Goal: Task Accomplishment & Management: Use online tool/utility

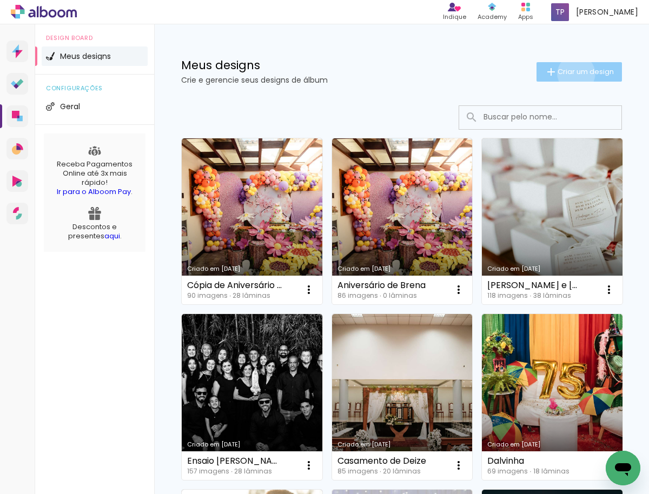
click at [565, 74] on span "Criar um design" at bounding box center [586, 71] width 56 height 7
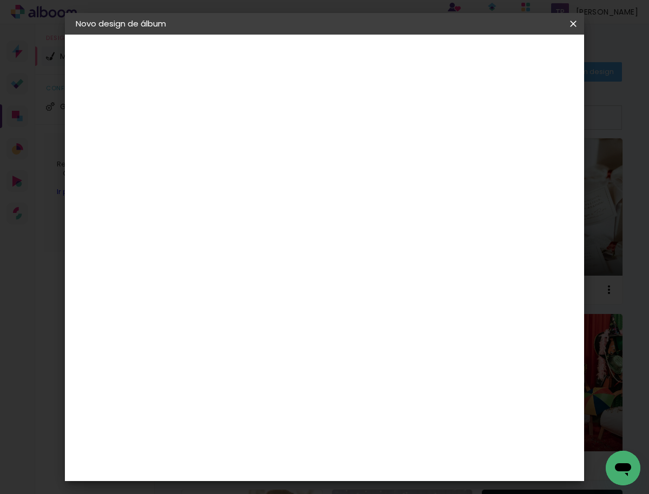
click at [253, 142] on input at bounding box center [253, 145] width 0 height 17
type input "[PERSON_NAME] e [PERSON_NAME]"
type paper-input "[PERSON_NAME] e [PERSON_NAME]"
click at [0, 0] on slot "Avançar" at bounding box center [0, 0] width 0 height 0
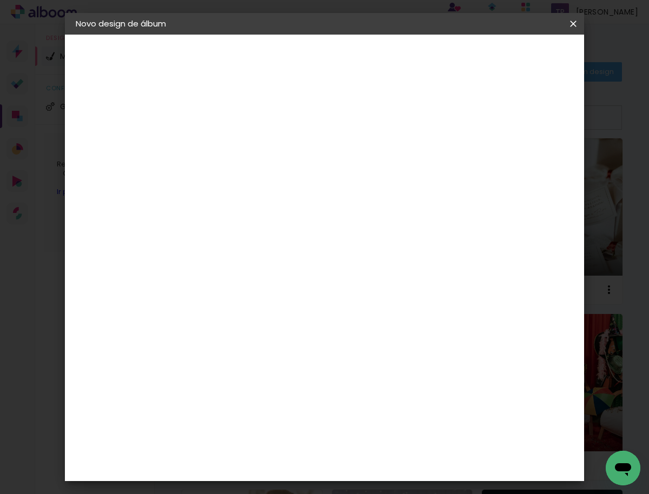
click at [273, 396] on paper-item "Go image" at bounding box center [280, 410] width 117 height 28
click at [0, 0] on slot "Avançar" at bounding box center [0, 0] width 0 height 0
click at [295, 180] on input "text" at bounding box center [274, 188] width 42 height 17
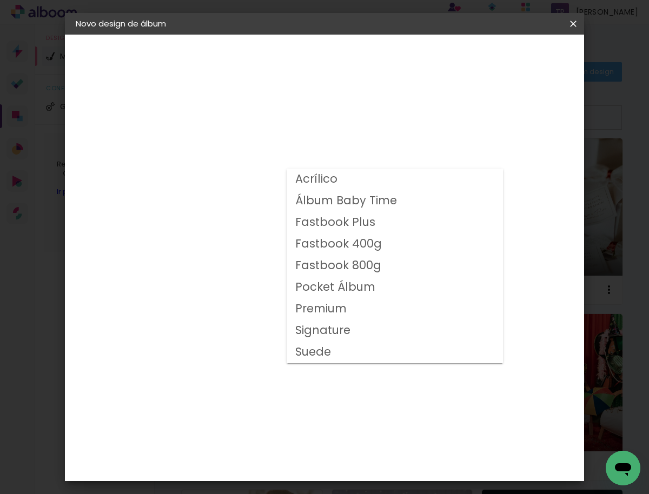
click at [0, 0] on slot "Fastbook 800g" at bounding box center [0, 0] width 0 height 0
type input "Fastbook 800g"
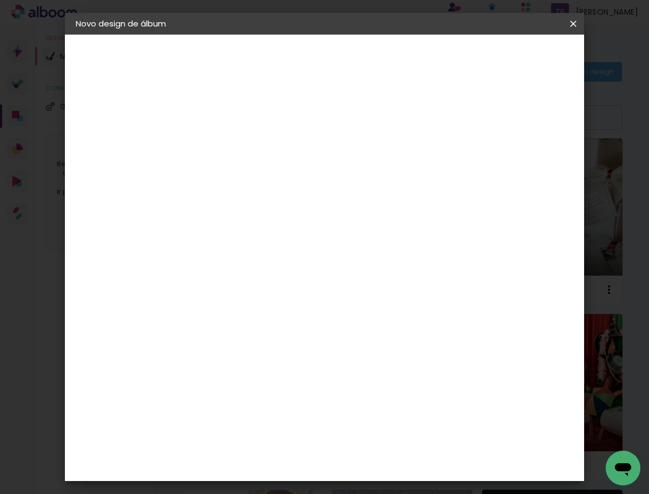
scroll to position [188, 0]
click at [326, 346] on span "30 × 30" at bounding box center [300, 363] width 50 height 35
click at [0, 0] on slot "Avançar" at bounding box center [0, 0] width 0 height 0
click at [505, 54] on span "Iniciar design" at bounding box center [481, 61] width 48 height 15
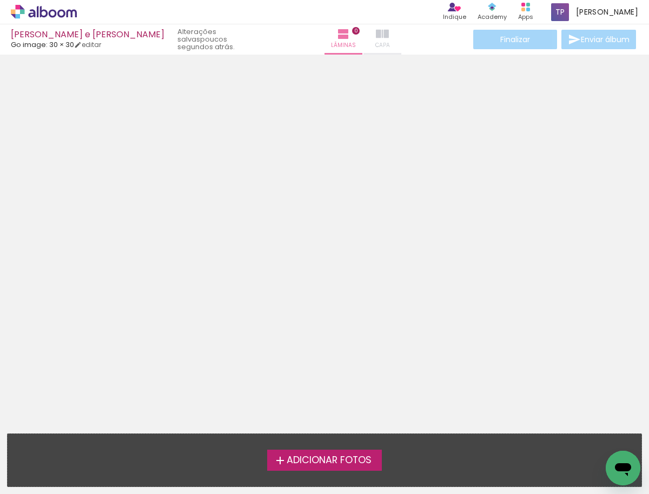
click at [376, 36] on iron-icon at bounding box center [382, 34] width 13 height 13
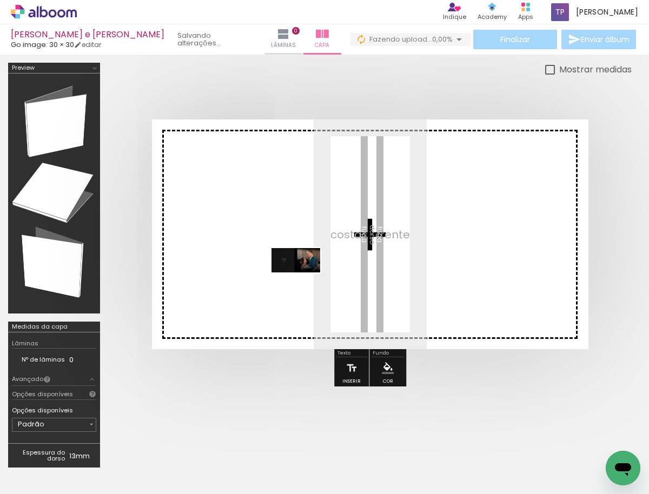
drag, startPoint x: 119, startPoint y: 461, endPoint x: 304, endPoint y: 281, distance: 258.1
click at [304, 281] on quentale-workspace at bounding box center [324, 247] width 649 height 494
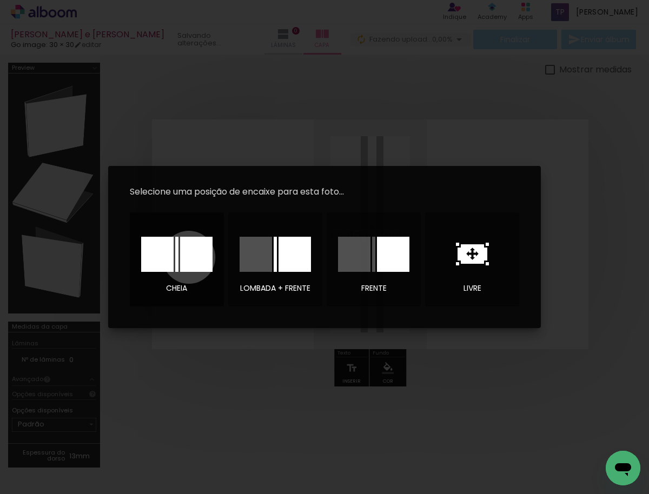
click at [189, 257] on div at bounding box center [196, 254] width 32 height 35
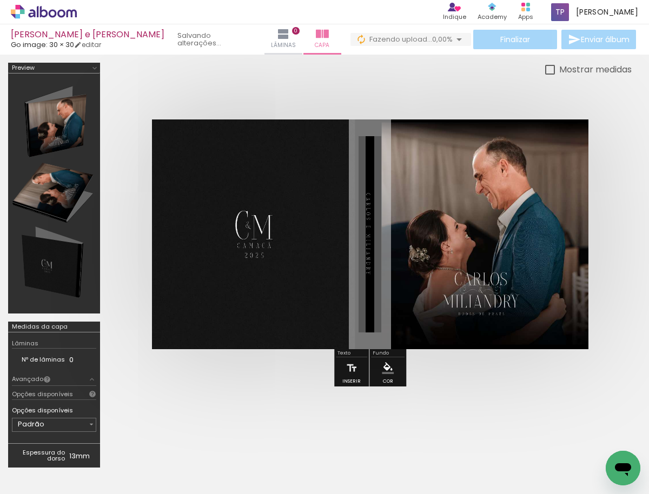
click at [521, 382] on div at bounding box center [369, 234] width 523 height 316
click at [624, 153] on div at bounding box center [369, 234] width 523 height 316
click at [292, 33] on iron-icon at bounding box center [298, 34] width 13 height 13
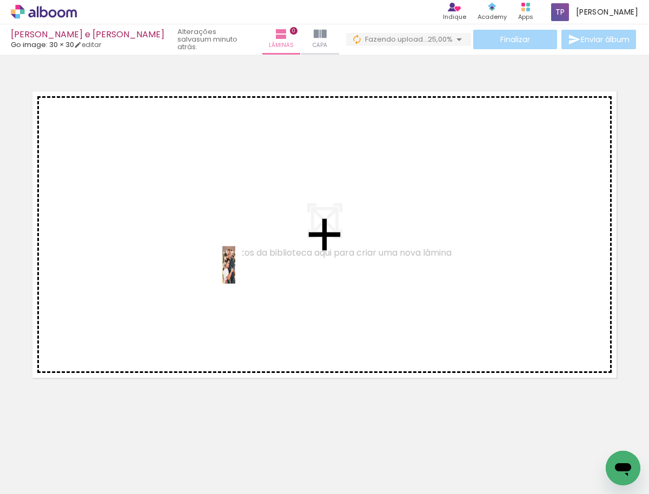
drag, startPoint x: 168, startPoint y: 467, endPoint x: 225, endPoint y: 271, distance: 203.3
click at [225, 271] on quentale-workspace at bounding box center [324, 247] width 649 height 494
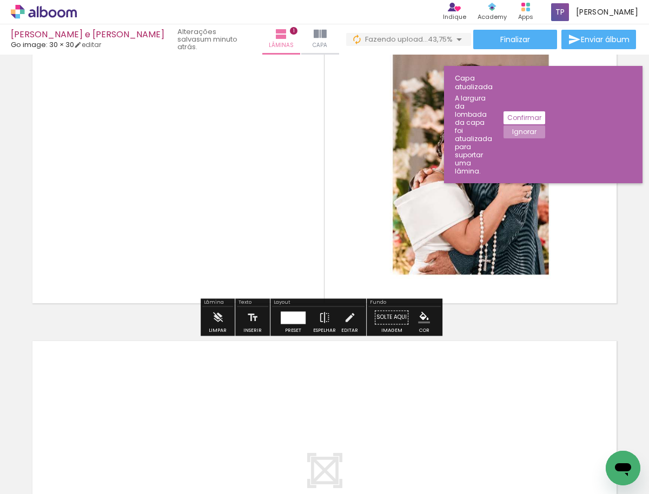
scroll to position [244, 0]
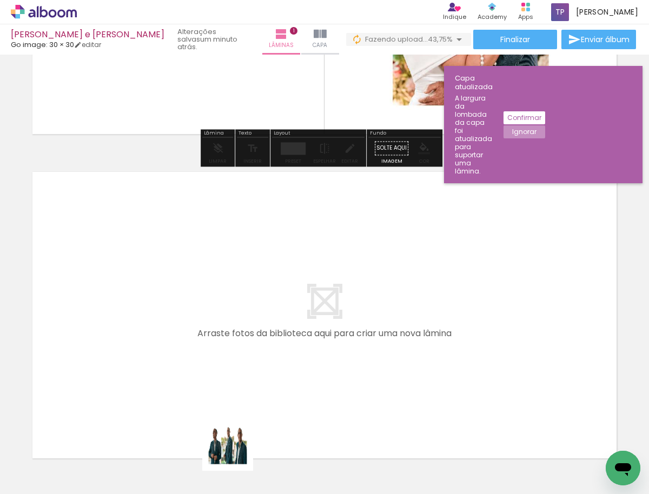
drag, startPoint x: 234, startPoint y: 463, endPoint x: 252, endPoint y: 352, distance: 112.8
click at [252, 352] on quentale-workspace at bounding box center [324, 247] width 649 height 494
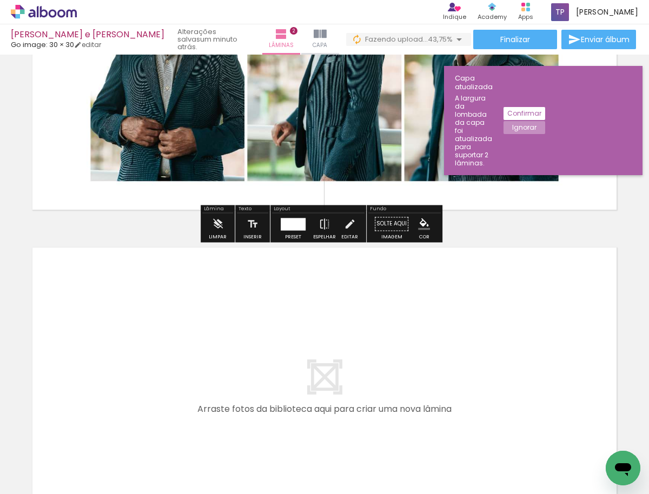
scroll to position [559, 0]
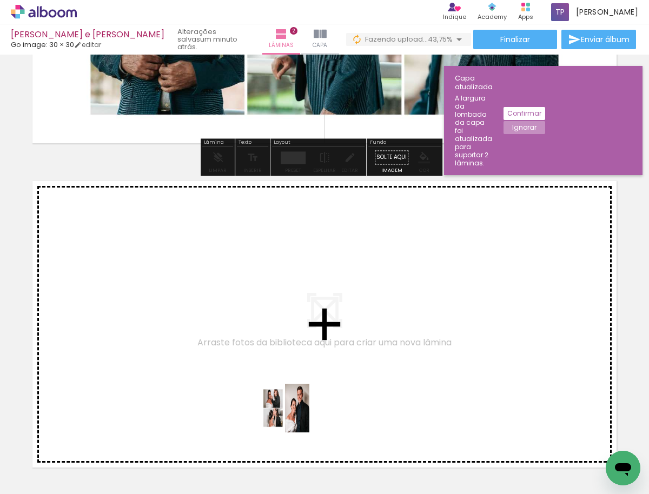
drag, startPoint x: 293, startPoint y: 466, endPoint x: 298, endPoint y: 324, distance: 141.3
click at [298, 324] on quentale-workspace at bounding box center [324, 247] width 649 height 494
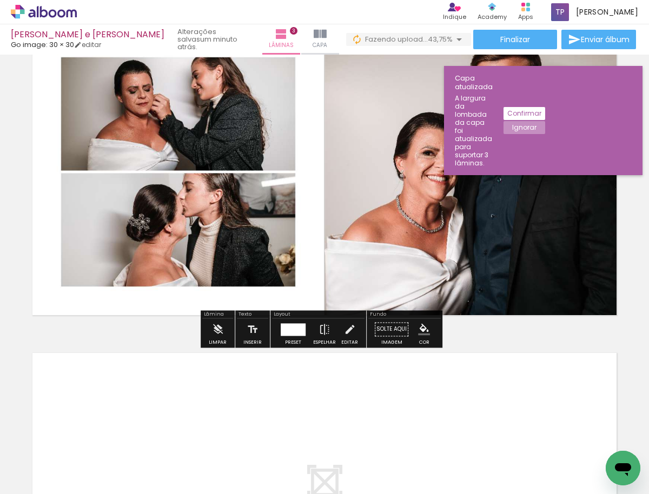
scroll to position [845, 0]
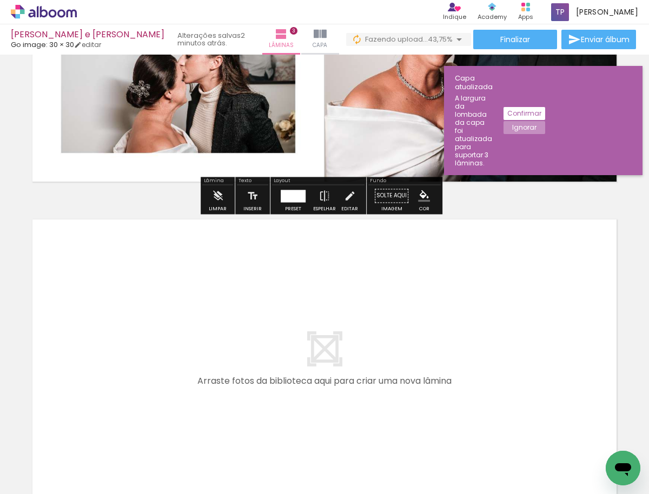
drag, startPoint x: 347, startPoint y: 457, endPoint x: 348, endPoint y: 368, distance: 89.2
click at [348, 368] on quentale-workspace at bounding box center [324, 247] width 649 height 494
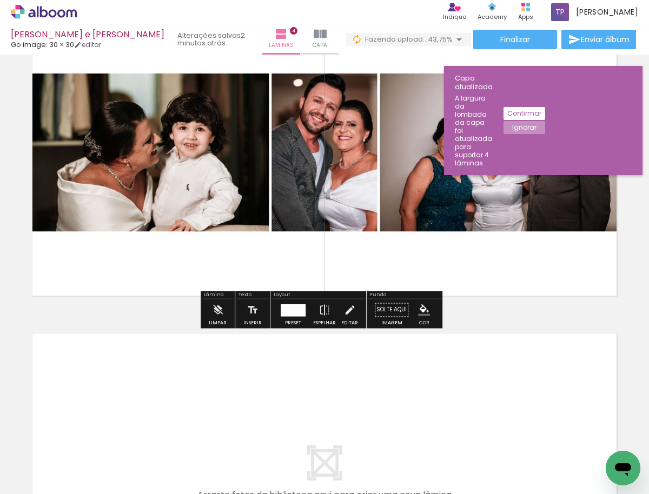
scroll to position [1185, 0]
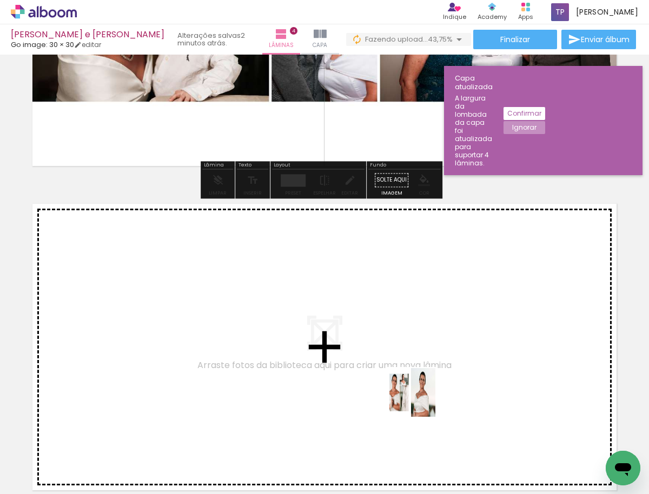
drag, startPoint x: 419, startPoint y: 446, endPoint x: 418, endPoint y: 334, distance: 111.9
click at [418, 334] on quentale-workspace at bounding box center [324, 247] width 649 height 494
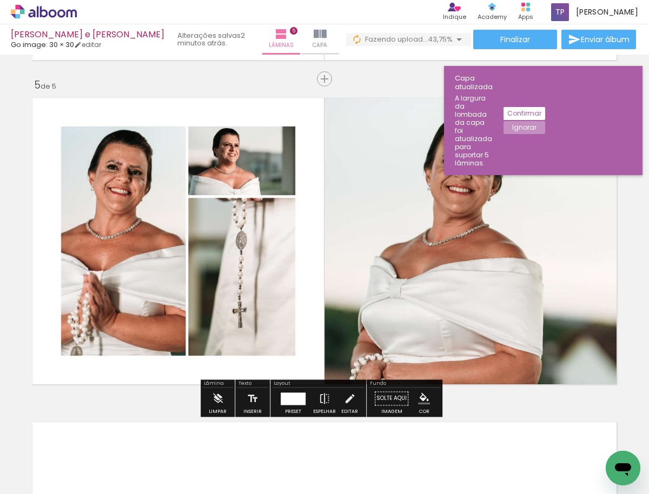
scroll to position [1385, 0]
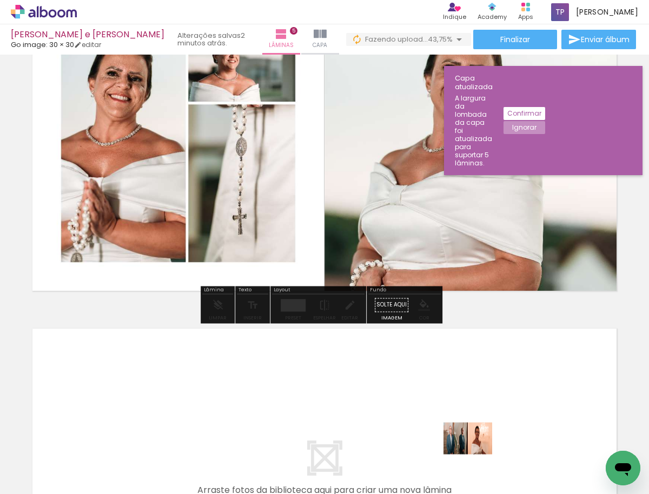
drag, startPoint x: 476, startPoint y: 451, endPoint x: 469, endPoint y: 400, distance: 51.4
click at [469, 400] on quentale-workspace at bounding box center [324, 247] width 649 height 494
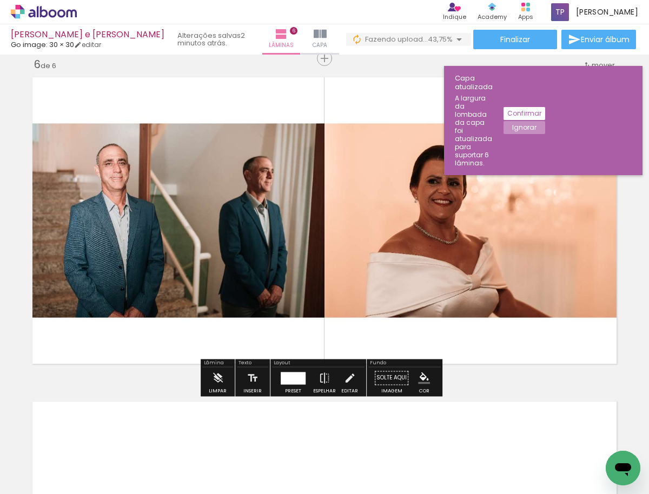
scroll to position [1736, 0]
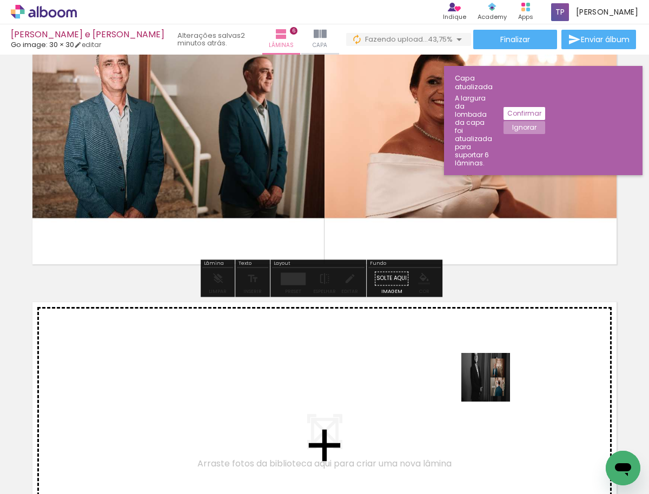
drag, startPoint x: 542, startPoint y: 465, endPoint x: 493, endPoint y: 384, distance: 94.9
click at [493, 384] on quentale-workspace at bounding box center [324, 247] width 649 height 494
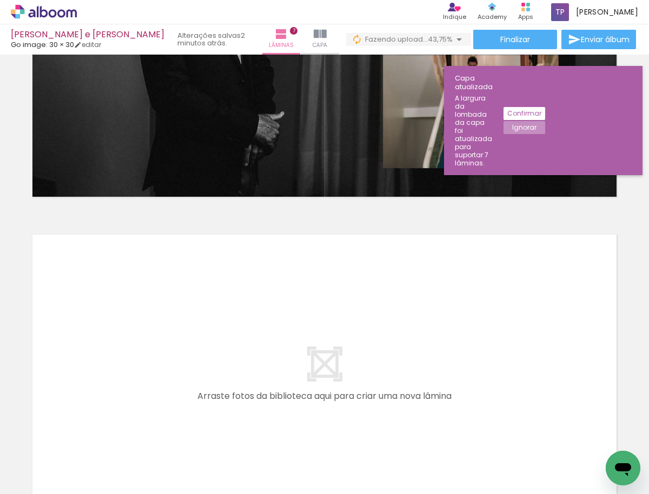
scroll to position [0, 311]
drag, startPoint x: 296, startPoint y: 464, endPoint x: 282, endPoint y: 341, distance: 124.1
click at [282, 341] on quentale-workspace at bounding box center [324, 247] width 649 height 494
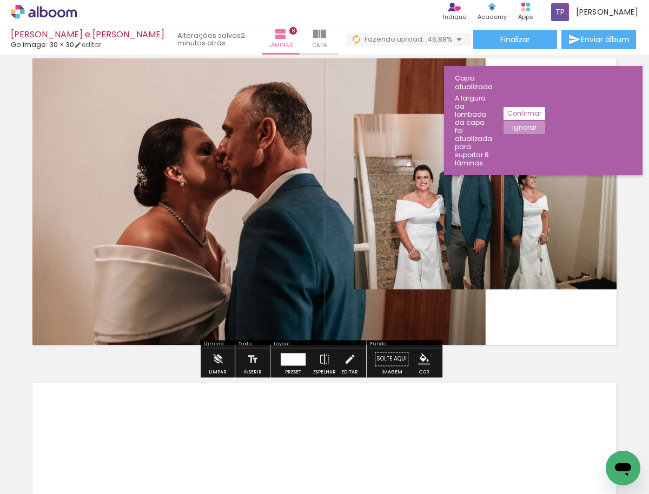
scroll to position [0, 0]
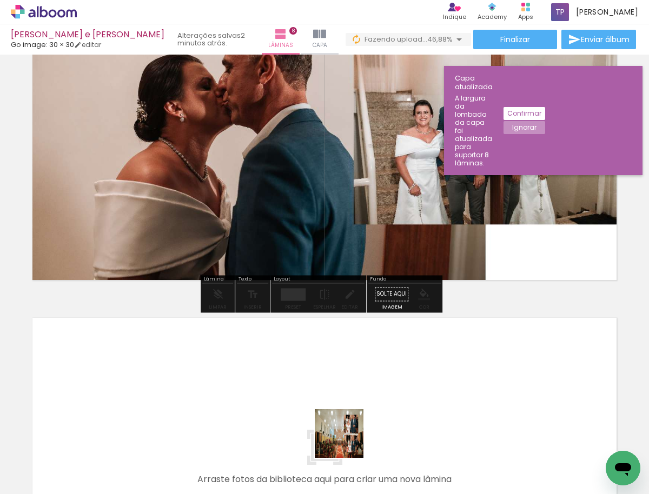
drag, startPoint x: 347, startPoint y: 452, endPoint x: 347, endPoint y: 395, distance: 57.3
click at [347, 395] on quentale-workspace at bounding box center [324, 247] width 649 height 494
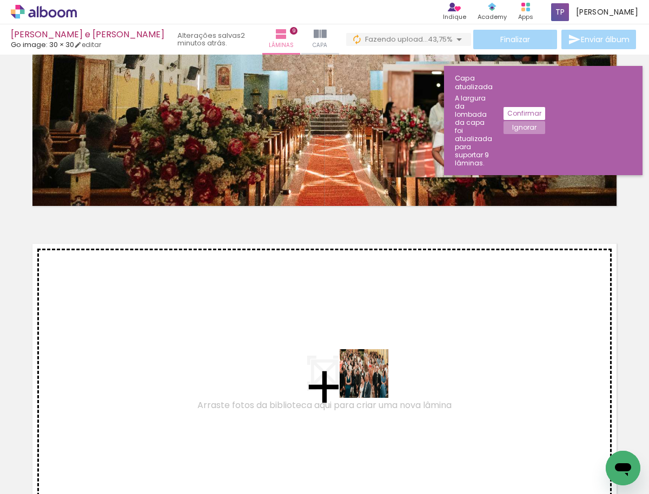
drag, startPoint x: 401, startPoint y: 447, endPoint x: 366, endPoint y: 367, distance: 86.7
click at [366, 367] on quentale-workspace at bounding box center [324, 247] width 649 height 494
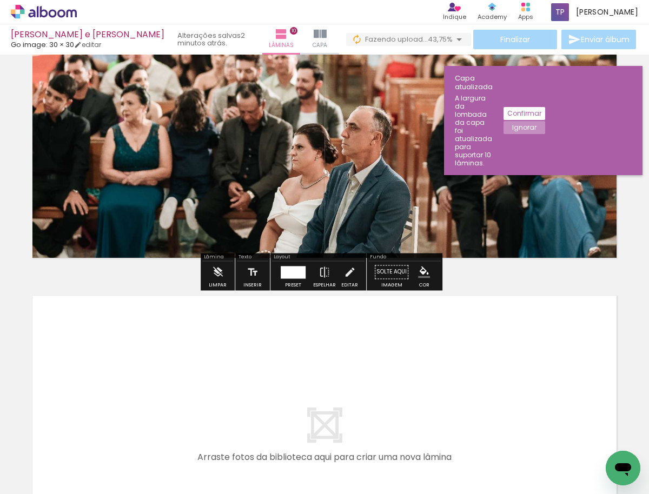
drag, startPoint x: 479, startPoint y: 468, endPoint x: 447, endPoint y: 395, distance: 79.5
click at [447, 395] on quentale-workspace at bounding box center [324, 247] width 649 height 494
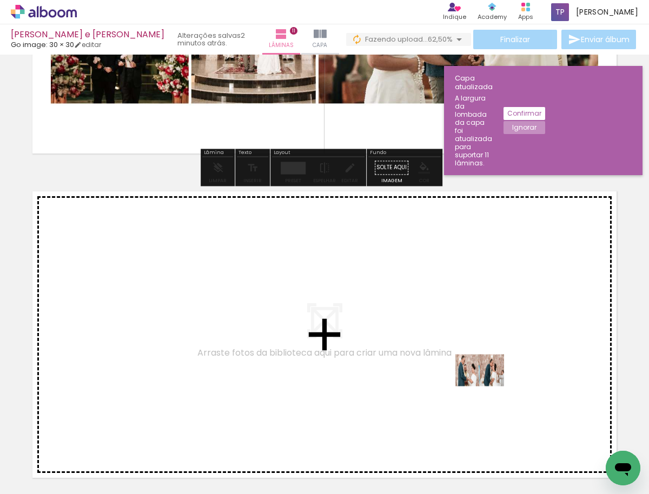
drag, startPoint x: 529, startPoint y: 459, endPoint x: 488, endPoint y: 379, distance: 90.7
click at [488, 379] on quentale-workspace at bounding box center [324, 247] width 649 height 494
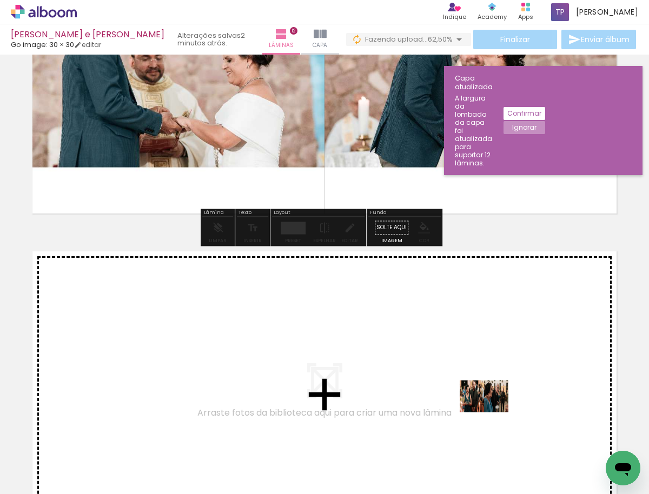
drag, startPoint x: 587, startPoint y: 462, endPoint x: 443, endPoint y: 379, distance: 165.9
click at [443, 379] on quentale-workspace at bounding box center [324, 247] width 649 height 494
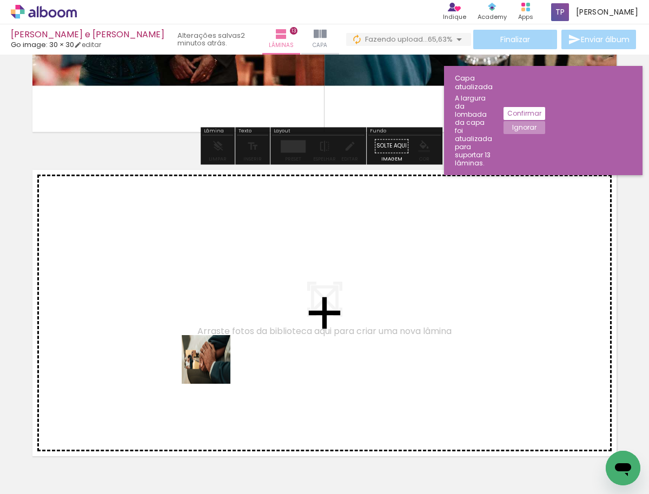
drag, startPoint x: 153, startPoint y: 466, endPoint x: 214, endPoint y: 368, distance: 115.9
click at [214, 368] on quentale-workspace at bounding box center [324, 247] width 649 height 494
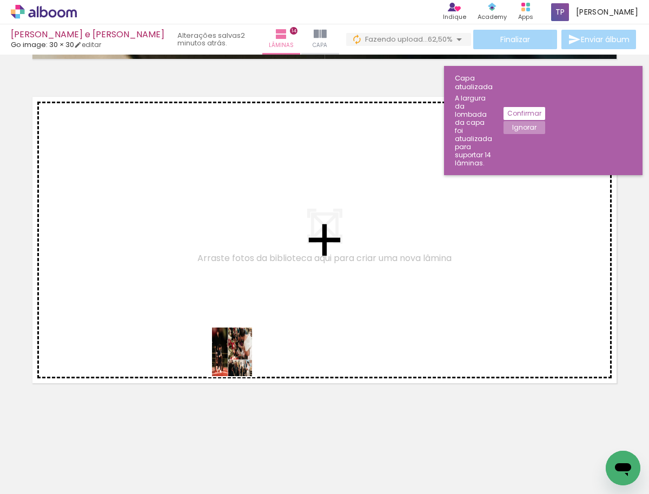
drag, startPoint x: 216, startPoint y: 466, endPoint x: 241, endPoint y: 355, distance: 113.2
click at [241, 355] on quentale-workspace at bounding box center [324, 247] width 649 height 494
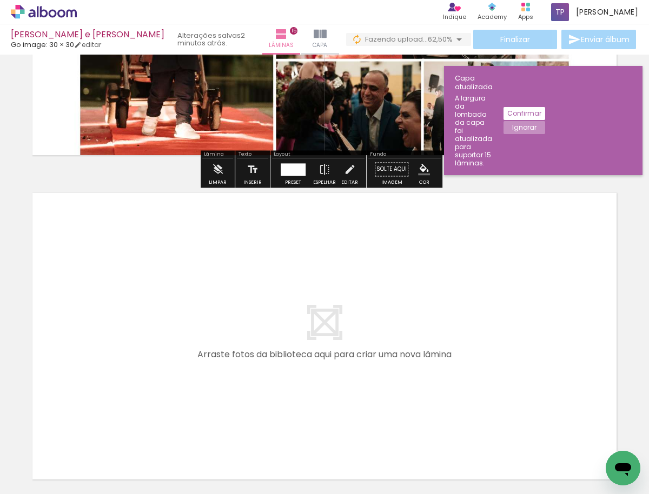
scroll to position [4862, 0]
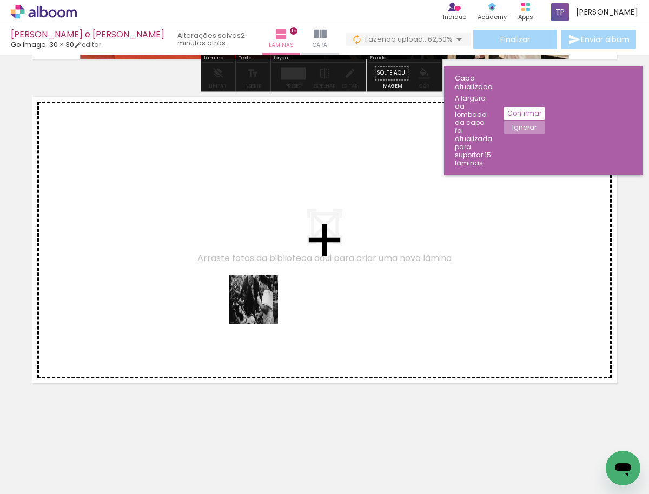
drag, startPoint x: 268, startPoint y: 442, endPoint x: 262, endPoint y: 307, distance: 134.8
click at [262, 307] on quentale-workspace at bounding box center [324, 247] width 649 height 494
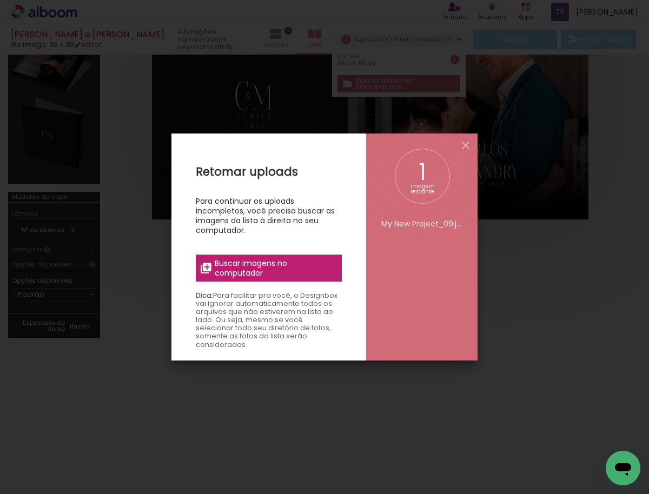
scroll to position [0, 1381]
click at [467, 144] on iron-icon at bounding box center [465, 145] width 13 height 13
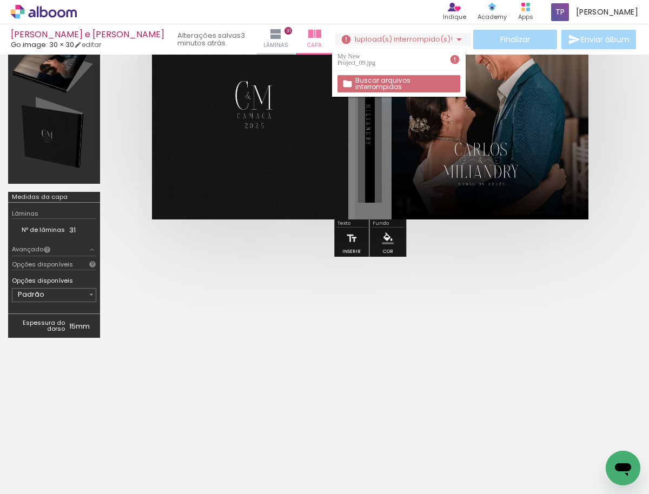
scroll to position [0, 995]
click at [0, 0] on slot "Buscar arquivos interrompidos" at bounding box center [0, 0] width 0 height 0
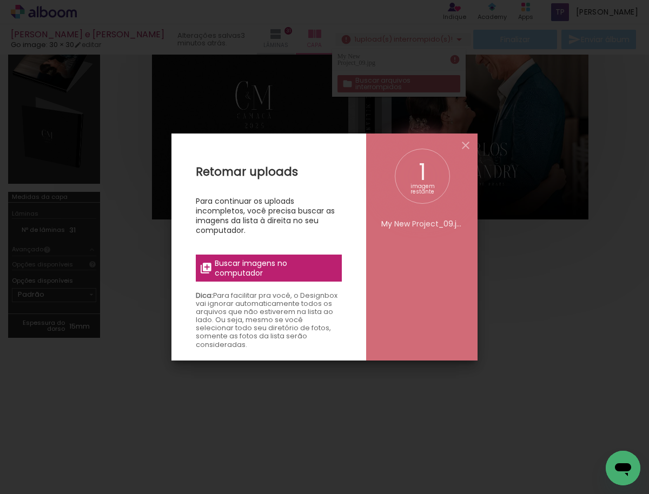
click at [280, 273] on span "Buscar imagens no computador" at bounding box center [275, 267] width 121 height 19
click at [0, 0] on input "file" at bounding box center [0, 0] width 0 height 0
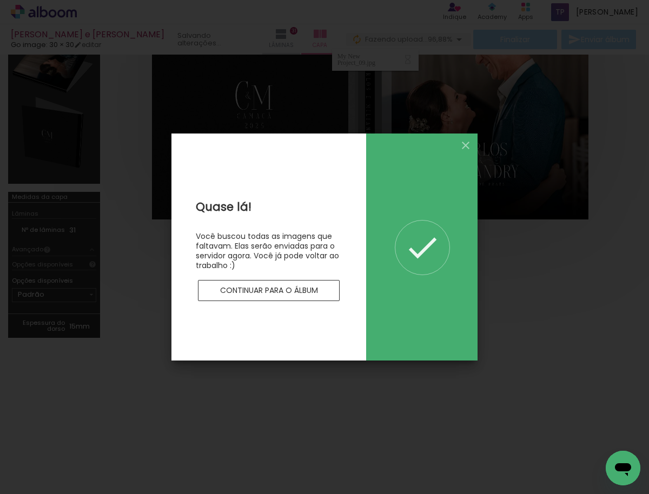
click at [0, 0] on slot "Continuar para o álbum" at bounding box center [0, 0] width 0 height 0
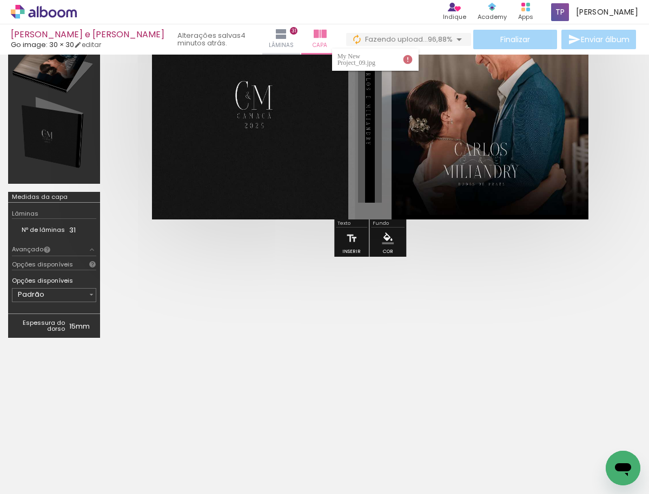
scroll to position [0, 0]
click at [378, 58] on div "My New Project_09.jpg" at bounding box center [357, 59] width 41 height 13
click at [408, 58] on iron-icon at bounding box center [407, 59] width 11 height 11
click at [251, 301] on quentale-cover-editor at bounding box center [369, 139] width 523 height 413
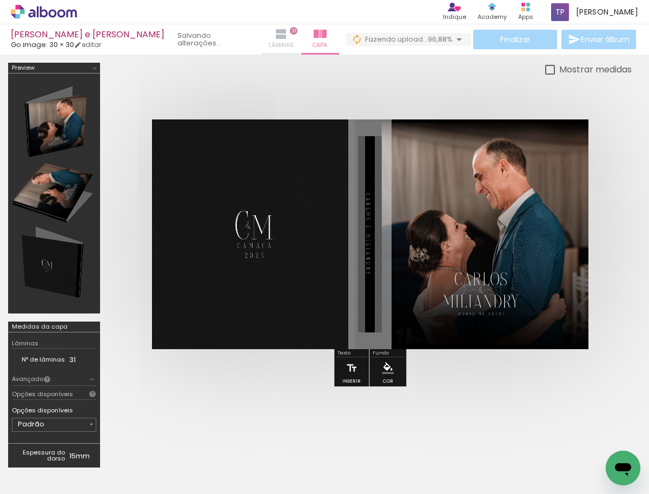
click at [269, 41] on span "Lâminas" at bounding box center [281, 46] width 25 height 10
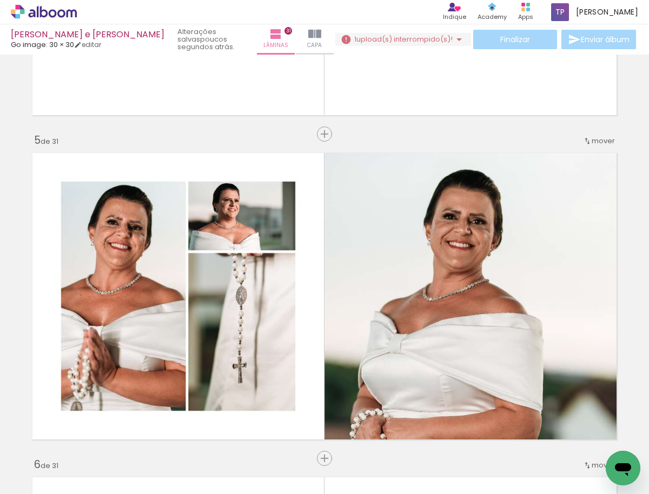
scroll to position [1229, 0]
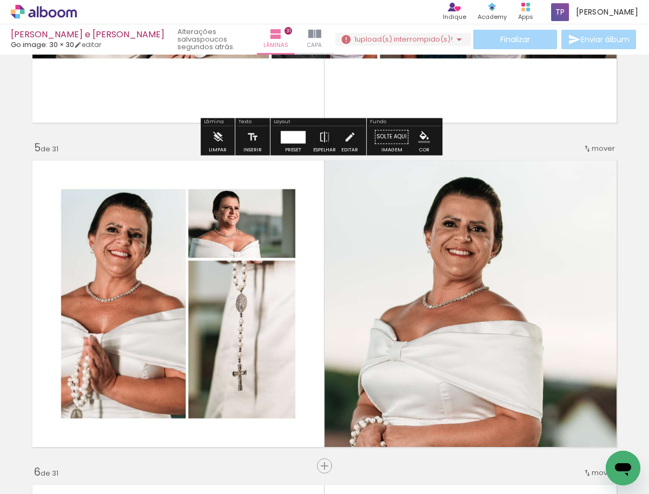
click at [459, 41] on iron-icon at bounding box center [459, 39] width 13 height 13
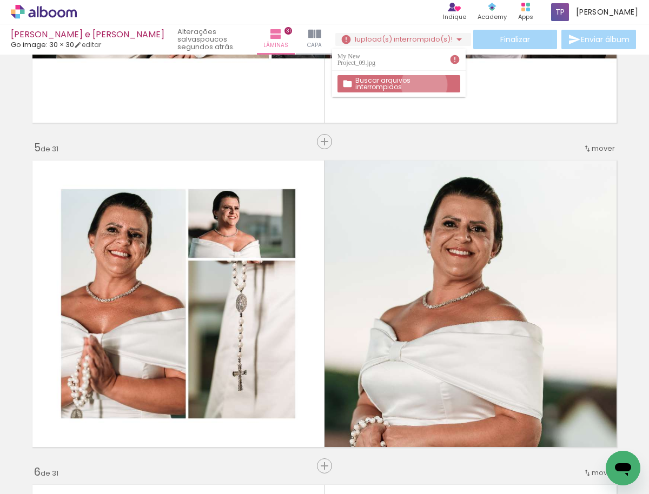
click at [0, 0] on slot "Buscar arquivos interrompidos" at bounding box center [0, 0] width 0 height 0
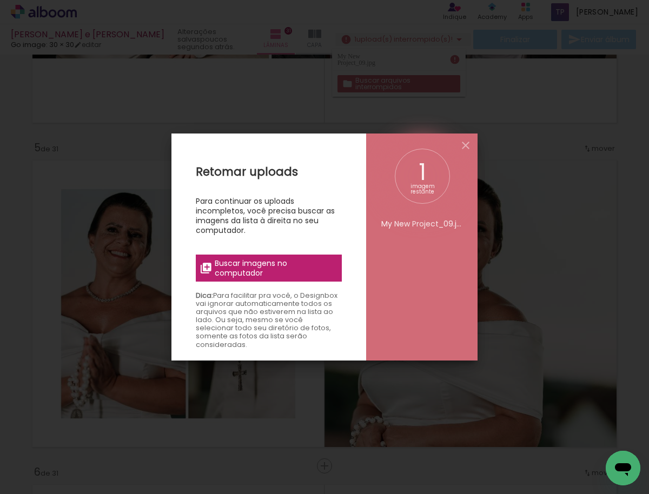
click at [289, 261] on span "Buscar imagens no computador" at bounding box center [275, 267] width 121 height 19
click at [0, 0] on input "file" at bounding box center [0, 0] width 0 height 0
click at [467, 148] on iron-icon at bounding box center [465, 145] width 13 height 13
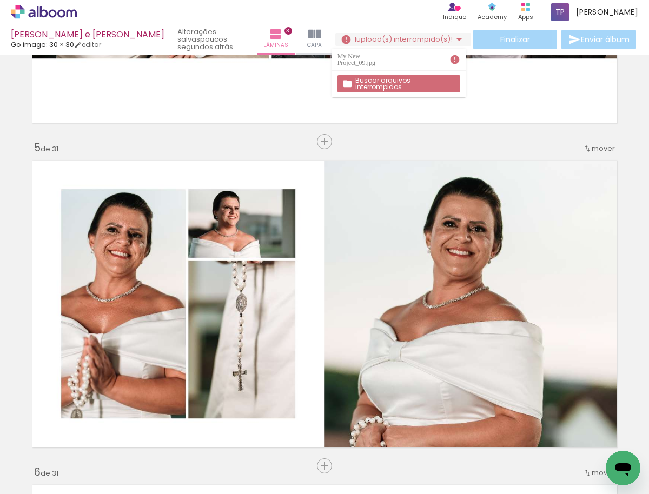
click at [0, 0] on slot "Buscar arquivos interrompidos" at bounding box center [0, 0] width 0 height 0
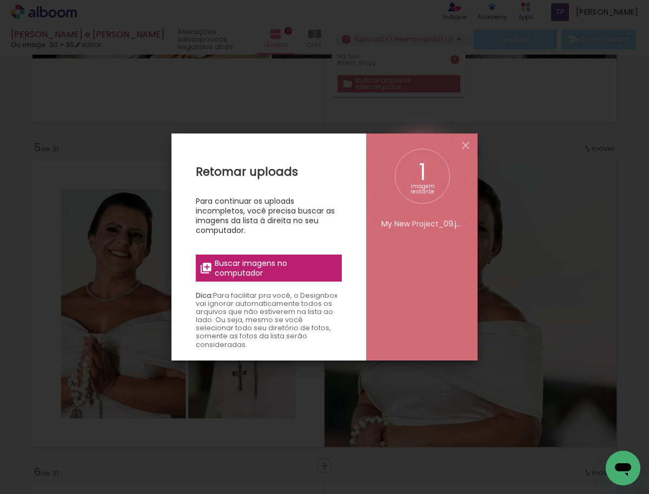
click at [280, 271] on span "Buscar imagens no computador" at bounding box center [275, 267] width 121 height 19
click at [0, 0] on input "file" at bounding box center [0, 0] width 0 height 0
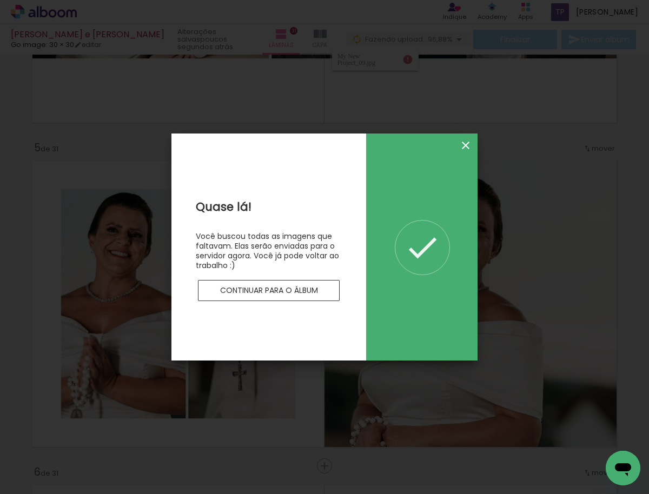
click at [466, 145] on iron-icon at bounding box center [465, 145] width 13 height 13
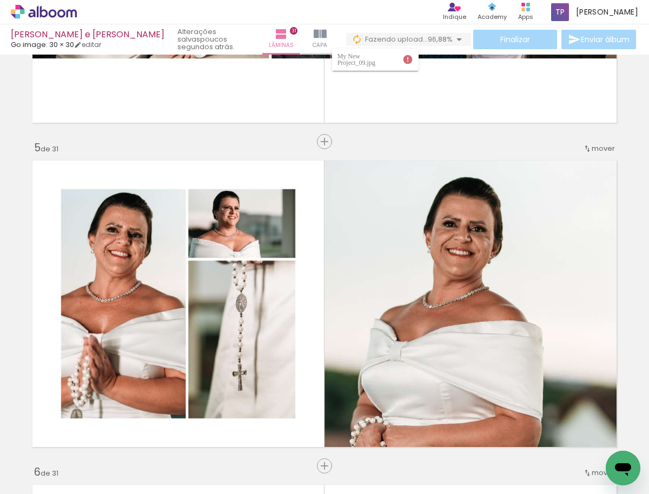
scroll to position [1244, 0]
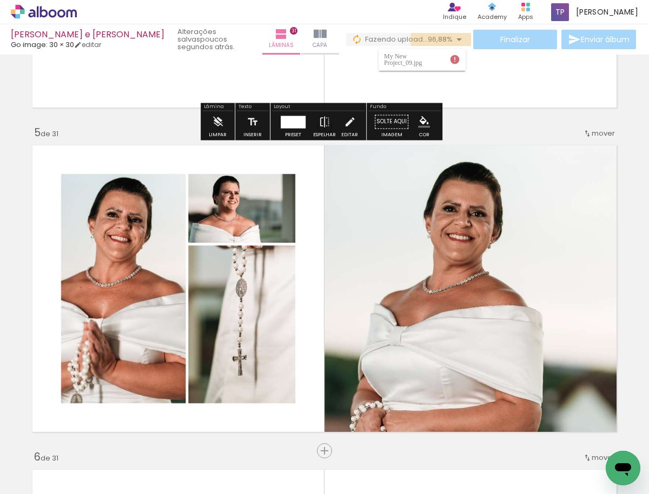
click at [454, 40] on iron-icon at bounding box center [459, 39] width 13 height 13
click at [456, 38] on iron-icon at bounding box center [459, 39] width 13 height 13
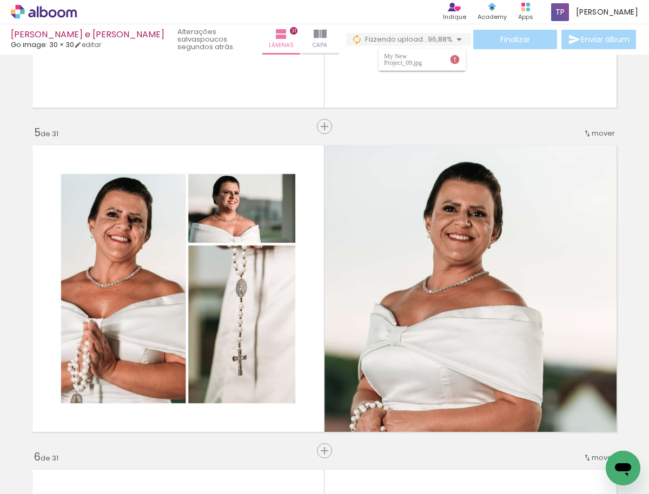
click at [456, 38] on iron-icon at bounding box center [459, 39] width 13 height 13
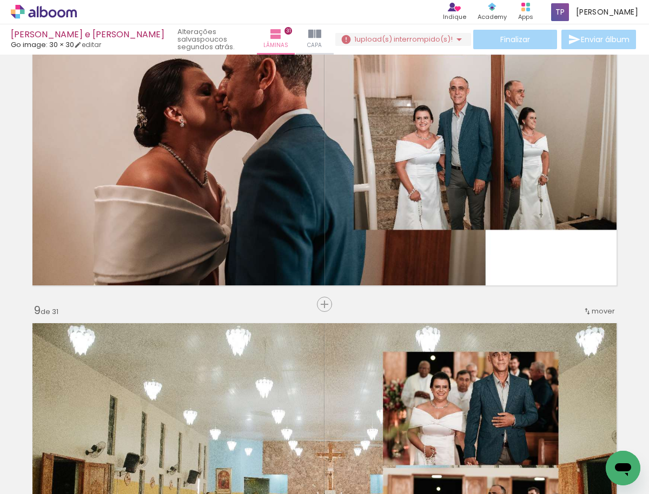
scroll to position [2582, 0]
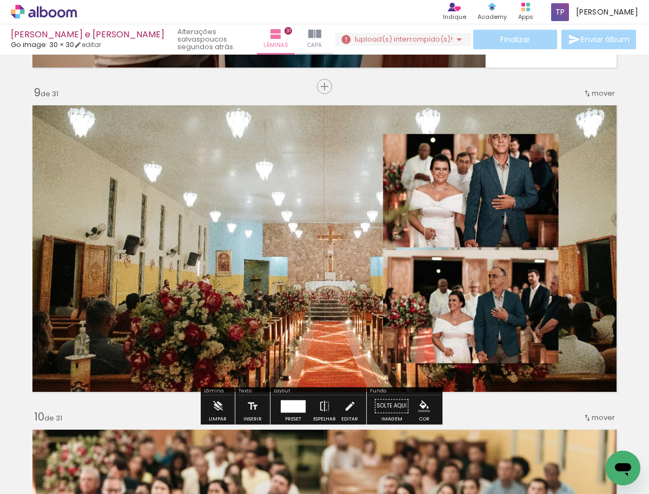
click at [464, 158] on quentale-photo at bounding box center [324, 248] width 595 height 297
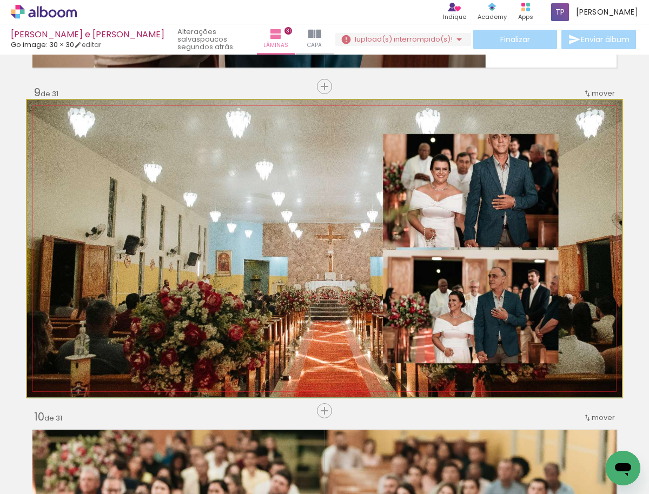
click at [464, 158] on quentale-photo at bounding box center [324, 248] width 595 height 297
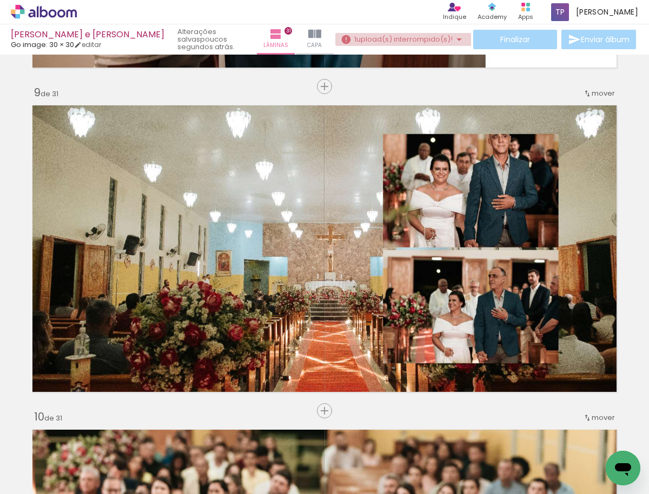
click at [453, 39] on iron-icon at bounding box center [459, 39] width 13 height 13
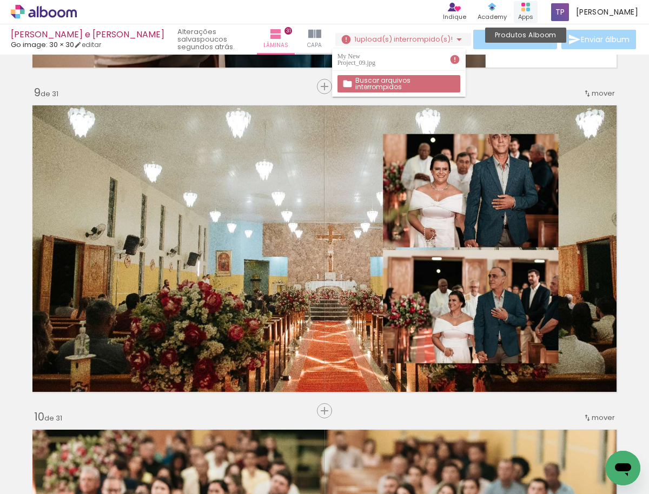
click at [538, 10] on div "Produtos Alboom Apps" at bounding box center [526, 12] width 24 height 22
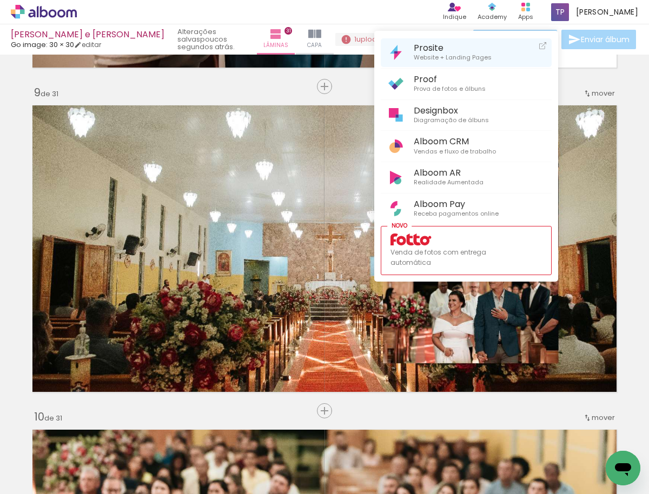
click at [466, 48] on span "Prosite" at bounding box center [453, 48] width 78 height 10
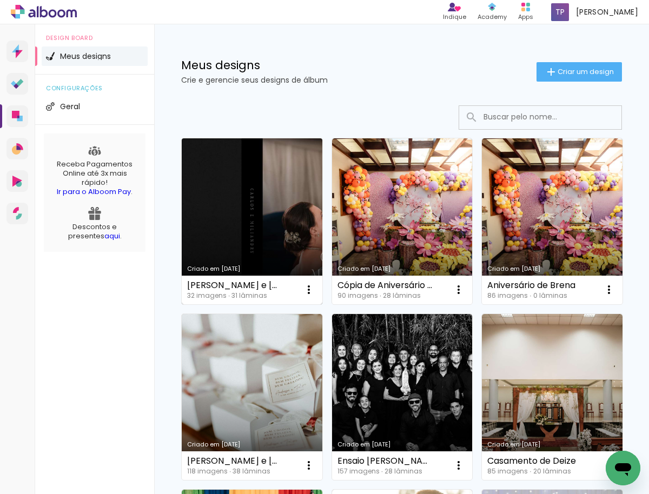
click at [254, 226] on link "Criado em [DATE]" at bounding box center [252, 221] width 141 height 166
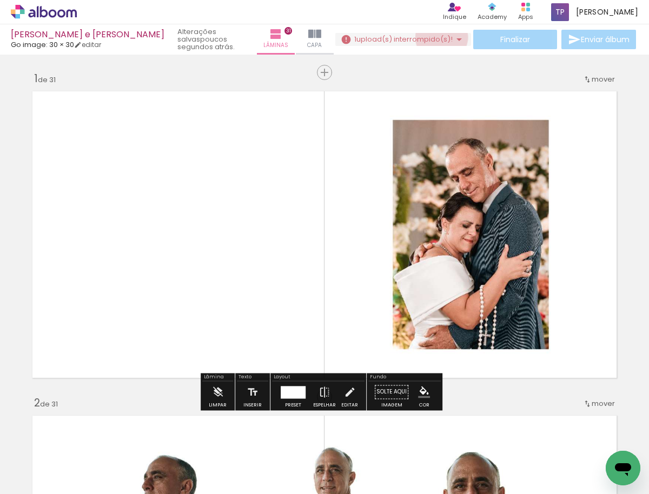
click at [437, 37] on span "upload(s) interrompido(s)!" at bounding box center [404, 39] width 96 height 10
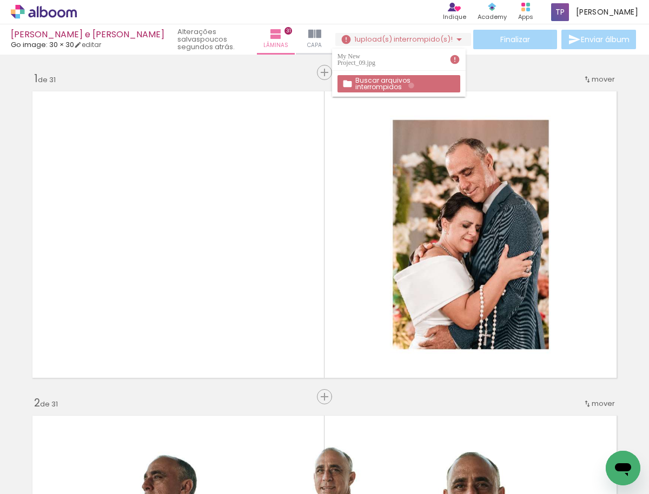
click at [0, 0] on slot "Buscar arquivos interrompidos" at bounding box center [0, 0] width 0 height 0
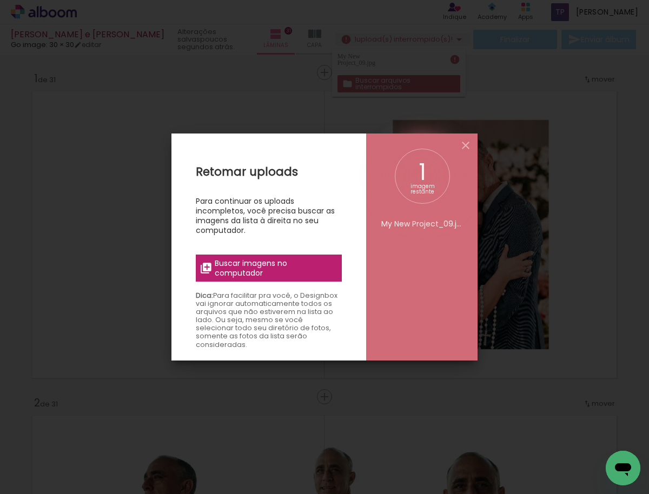
click at [264, 264] on span "Buscar imagens no computador" at bounding box center [275, 267] width 121 height 19
click at [0, 0] on input "file" at bounding box center [0, 0] width 0 height 0
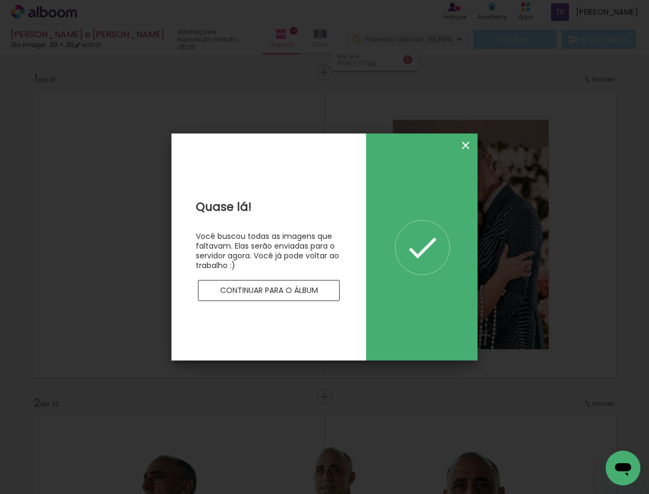
click at [463, 143] on iron-icon at bounding box center [465, 145] width 13 height 13
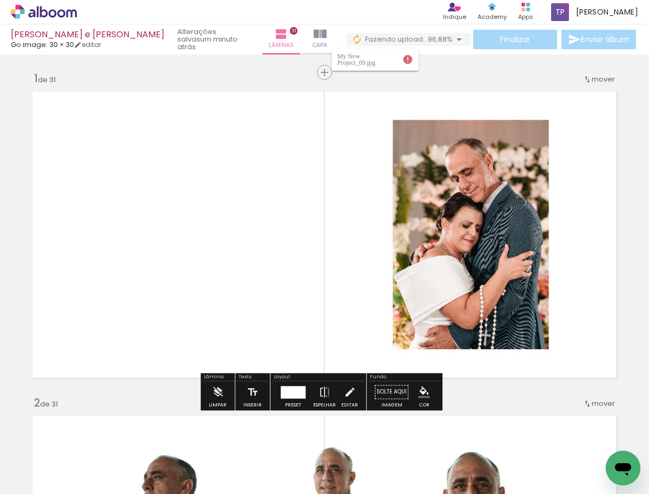
click at [573, 35] on div "Finalizar Enviar álbum" at bounding box center [492, 39] width 292 height 19
click at [502, 39] on div "Finalizar Enviar álbum" at bounding box center [492, 39] width 292 height 19
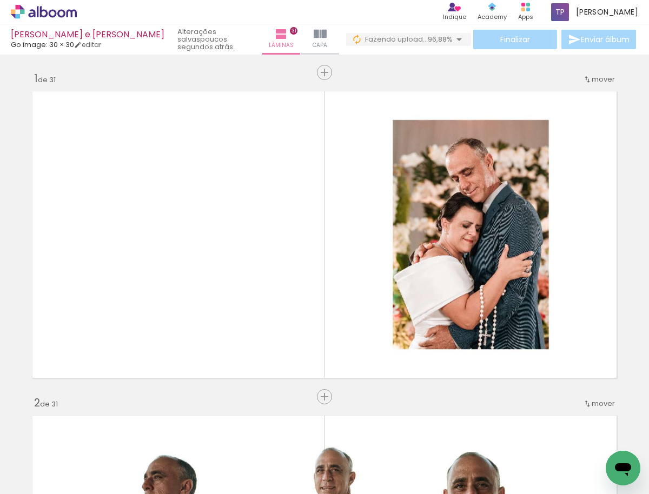
scroll to position [0, 301]
click at [351, 465] on div at bounding box center [353, 458] width 54 height 27
click at [332, 436] on iron-icon at bounding box center [328, 435] width 11 height 11
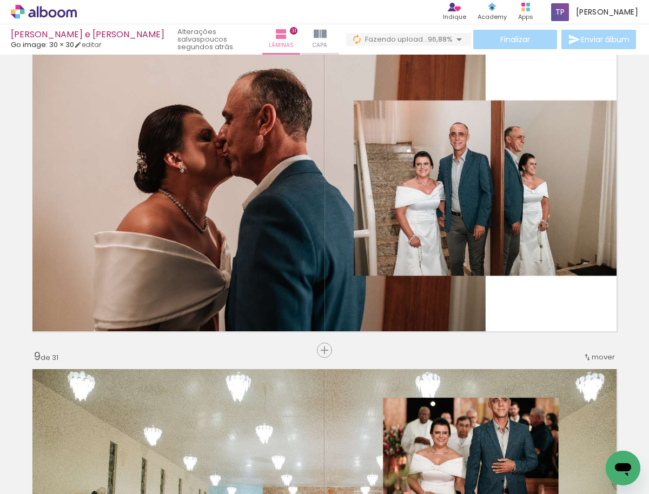
scroll to position [2589, 0]
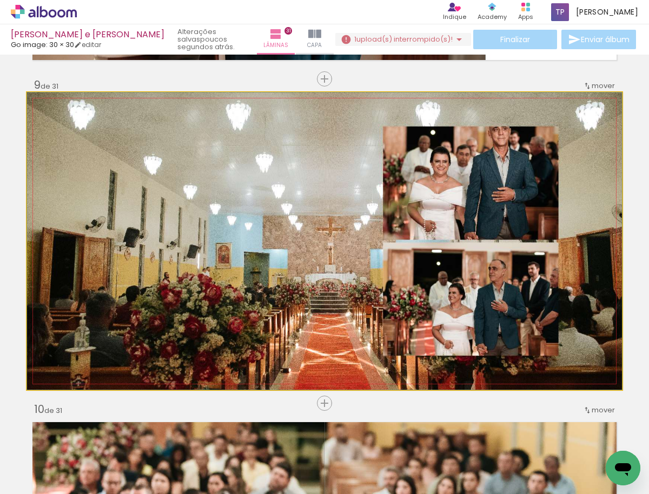
click at [259, 160] on quentale-photo at bounding box center [324, 240] width 595 height 297
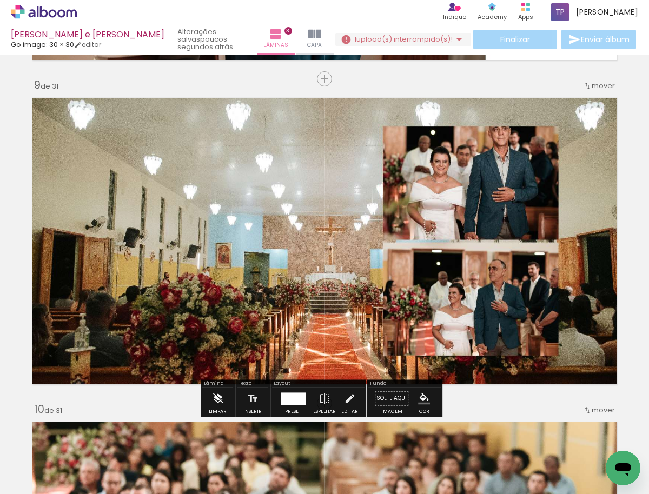
click at [216, 397] on iron-icon at bounding box center [218, 399] width 12 height 22
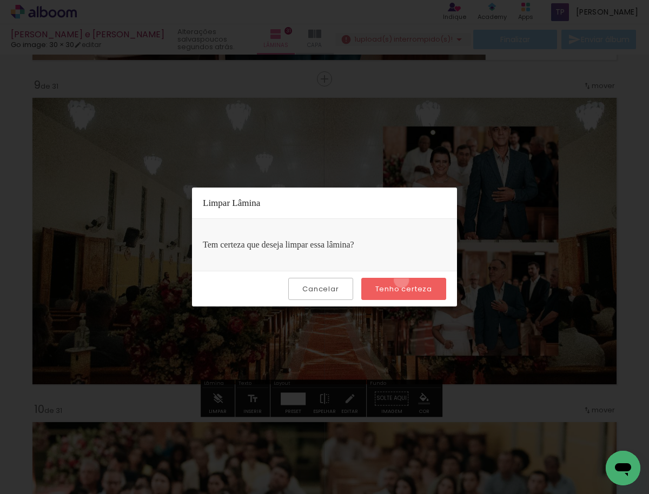
click at [403, 281] on paper-button "Tenho certeza" at bounding box center [403, 289] width 85 height 22
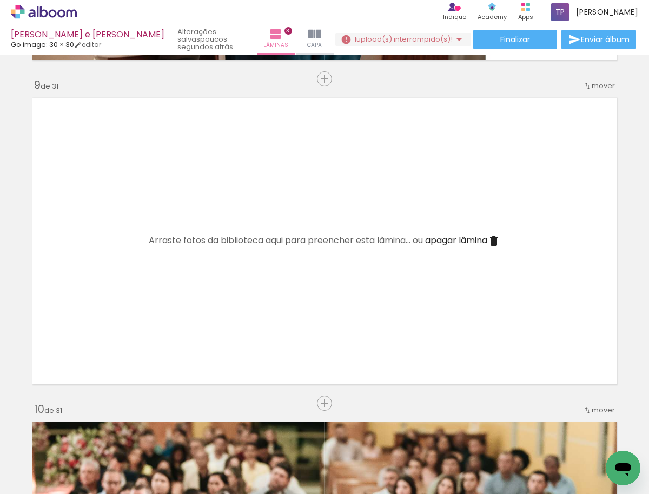
click at [492, 238] on iron-icon at bounding box center [493, 241] width 13 height 13
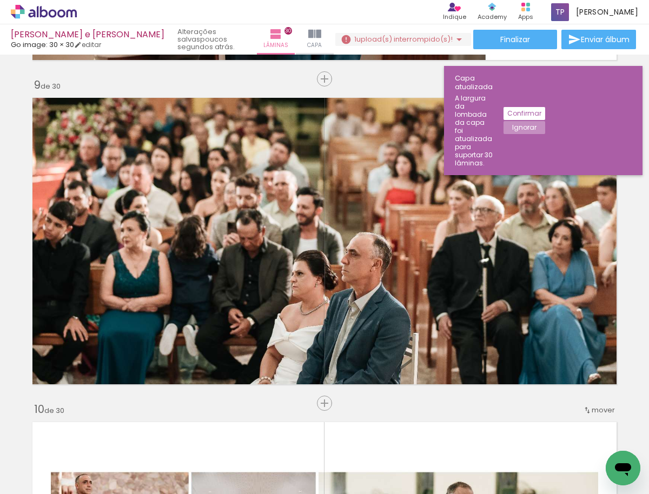
click at [334, 436] on iron-icon at bounding box center [328, 435] width 11 height 11
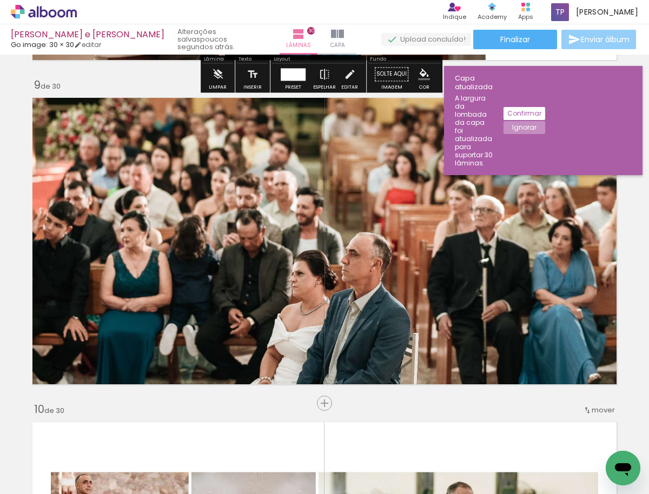
click at [593, 37] on span "Enviar álbum" at bounding box center [605, 40] width 49 height 8
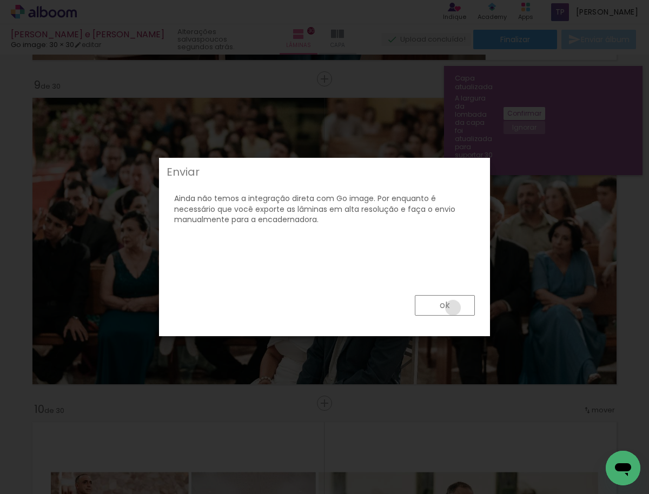
click at [453, 308] on paper-button "ok" at bounding box center [445, 305] width 60 height 21
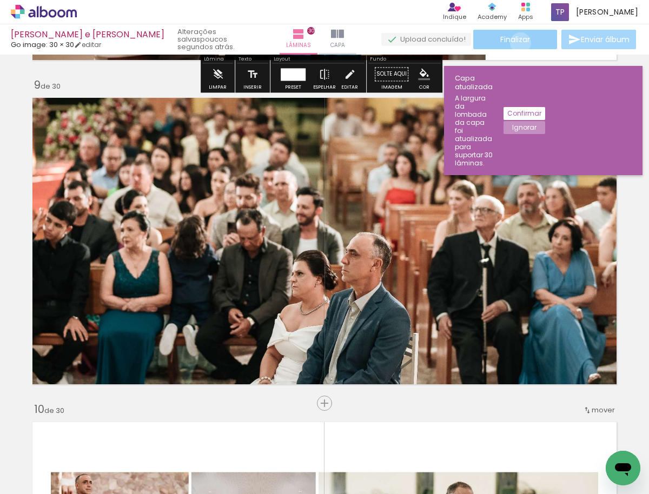
click at [516, 43] on span "Finalizar" at bounding box center [515, 40] width 30 height 8
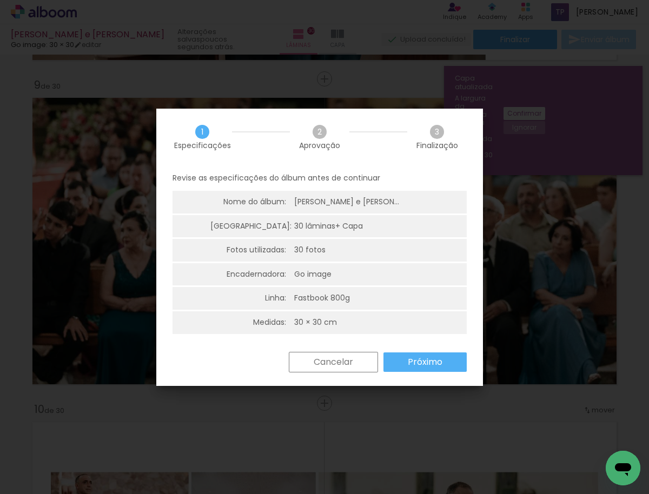
click at [405, 362] on paper-button "Próximo" at bounding box center [424, 362] width 83 height 19
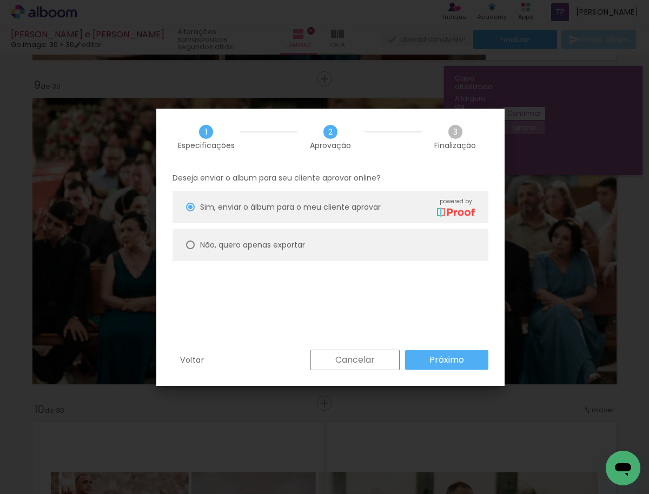
click at [0, 0] on slot "Próximo" at bounding box center [0, 0] width 0 height 0
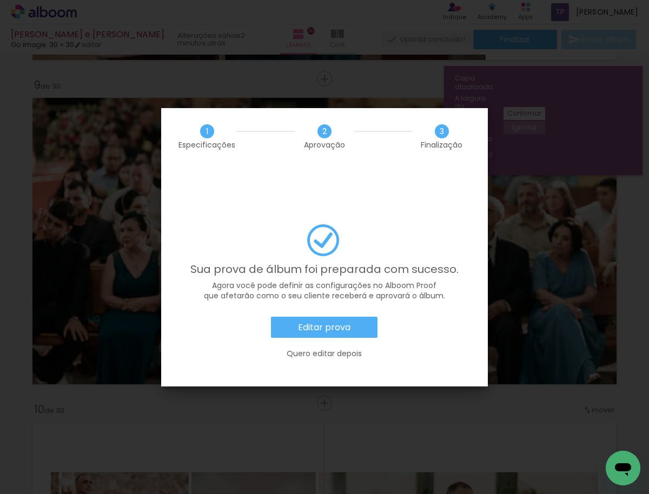
click at [0, 0] on slot "Editar prova" at bounding box center [0, 0] width 0 height 0
